Goal: Information Seeking & Learning: Learn about a topic

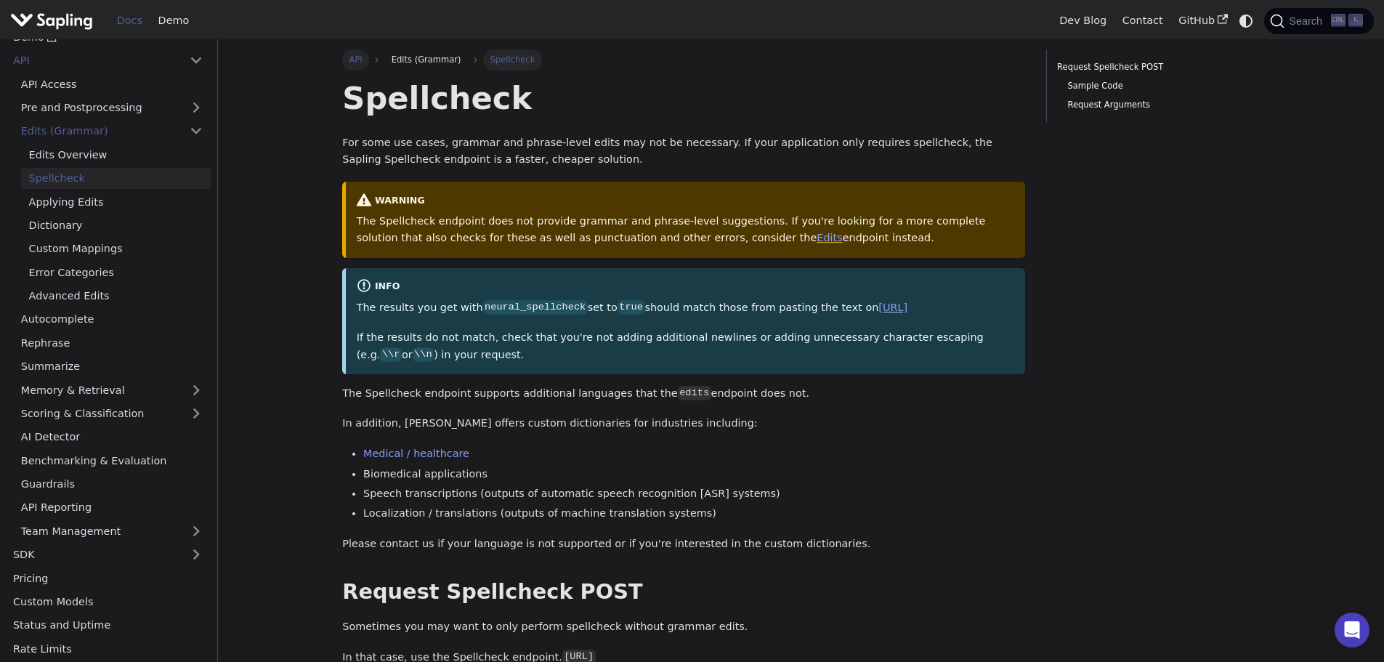
click at [362, 59] on link "API" at bounding box center [355, 59] width 27 height 20
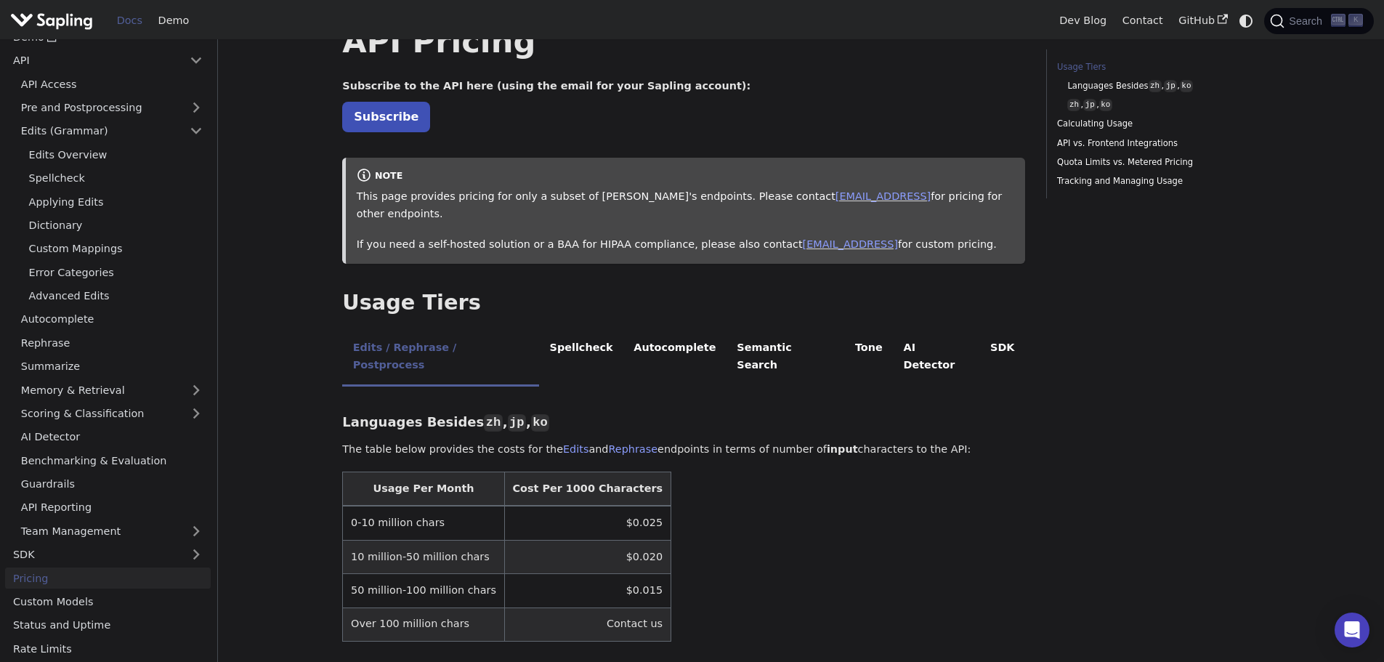
scroll to position [145, 0]
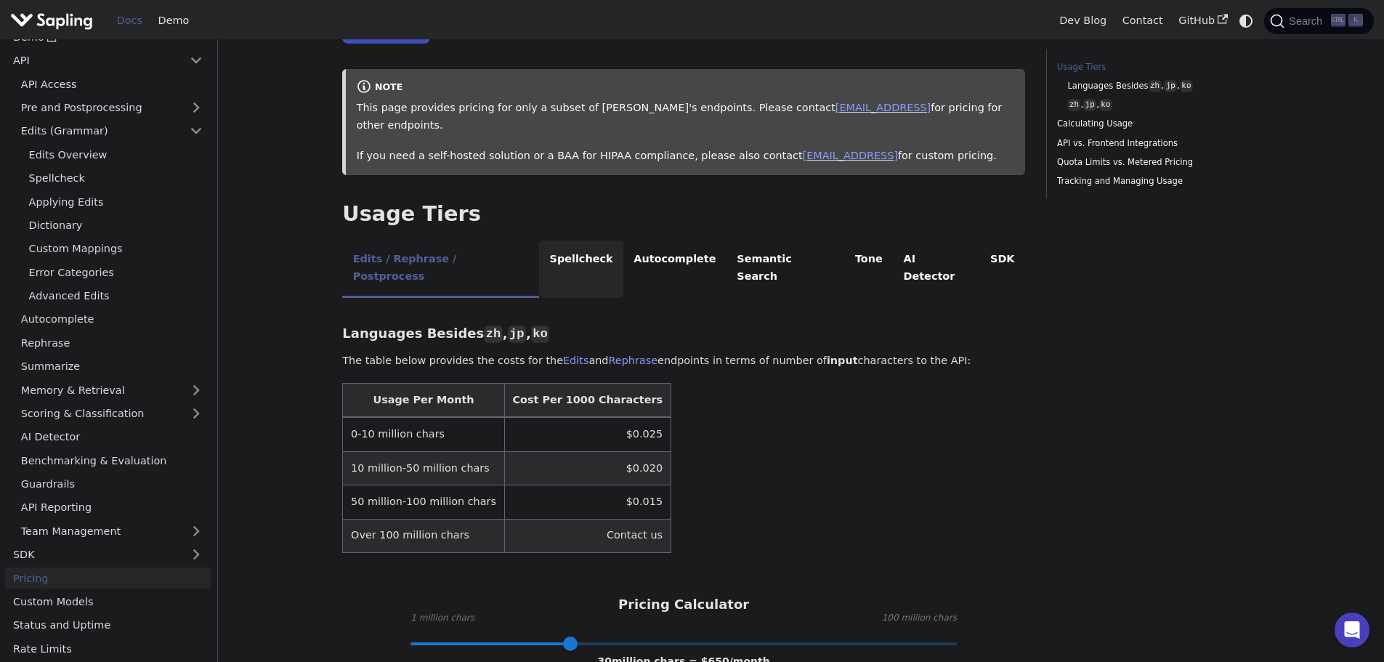
click at [539, 244] on li "Spellcheck" at bounding box center [581, 268] width 84 height 57
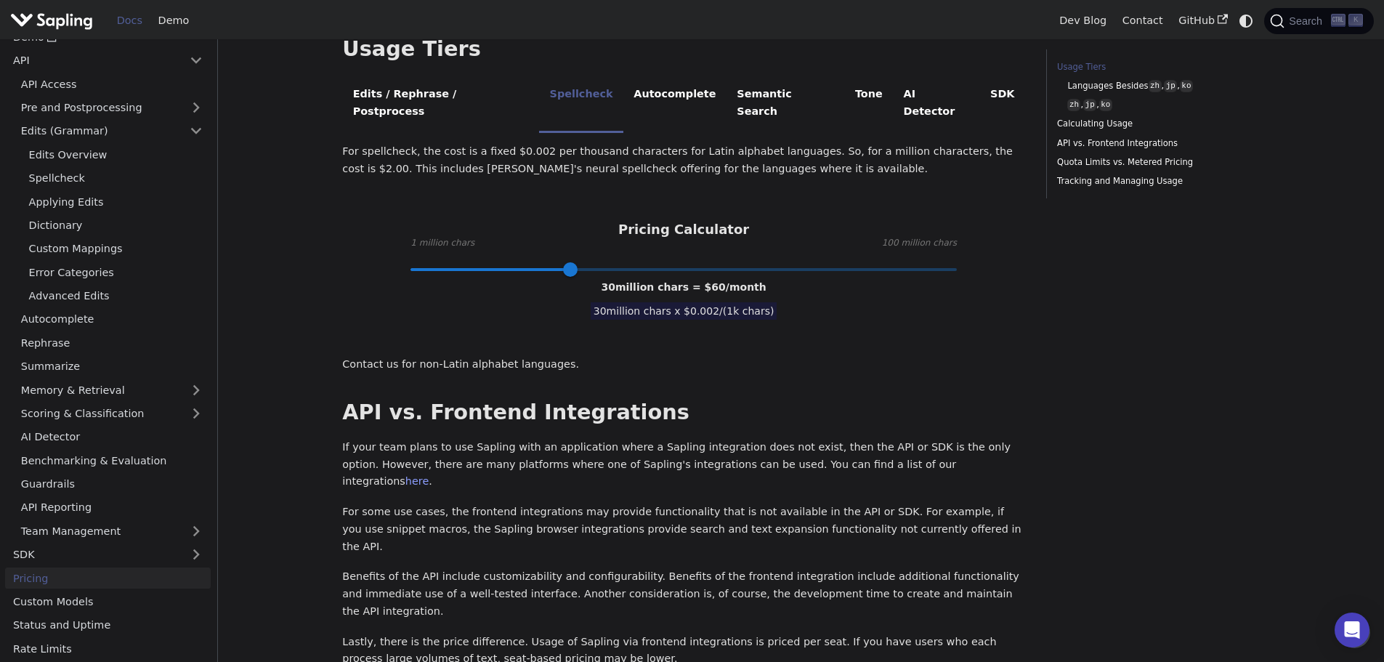
scroll to position [218, 0]
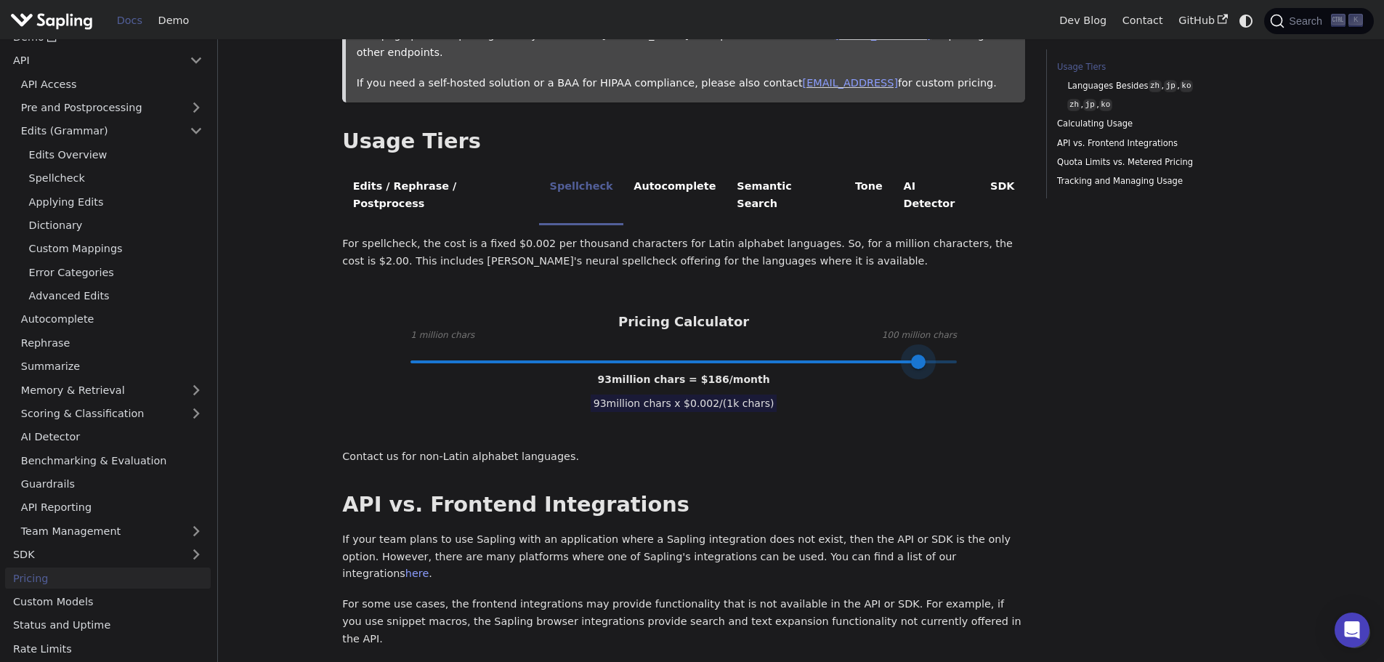
type input "100"
drag, startPoint x: 572, startPoint y: 326, endPoint x: 982, endPoint y: 322, distance: 409.7
click at [982, 322] on div "Pricing Calculator 1 million chars 100 million chars 100 million chars = $ 200 …" at bounding box center [683, 337] width 683 height 47
drag, startPoint x: 700, startPoint y: 344, endPoint x: 754, endPoint y: 341, distance: 53.8
click at [754, 373] on span "100 million chars = $ 200 /month" at bounding box center [683, 379] width 179 height 12
